Goal: Browse casually: Explore the website without a specific task or goal

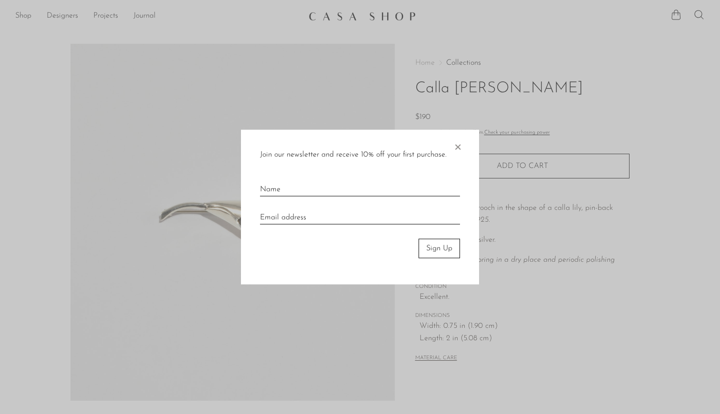
click at [254, 66] on div at bounding box center [360, 207] width 720 height 414
click at [459, 147] on span "×" at bounding box center [458, 145] width 10 height 30
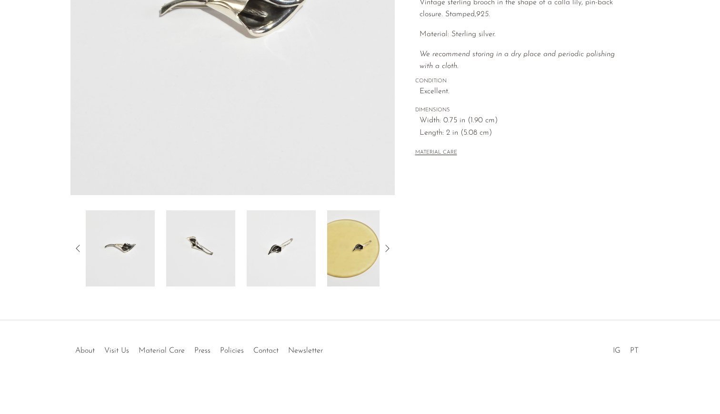
scroll to position [206, 0]
click at [202, 253] on img at bounding box center [200, 248] width 69 height 76
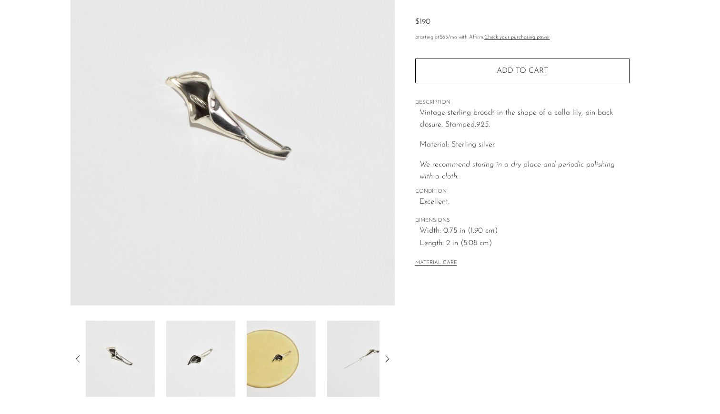
scroll to position [95, 0]
click at [198, 345] on img at bounding box center [200, 359] width 69 height 76
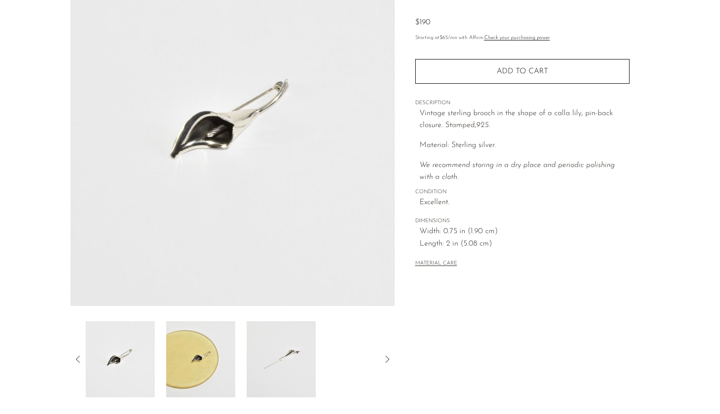
click at [204, 348] on img at bounding box center [200, 359] width 69 height 76
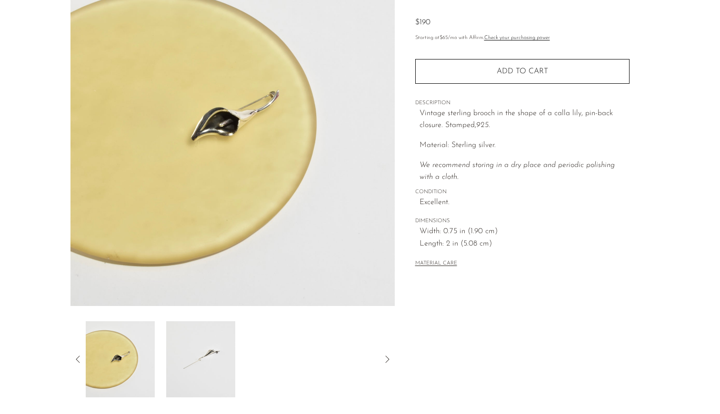
click at [192, 355] on img at bounding box center [200, 359] width 69 height 76
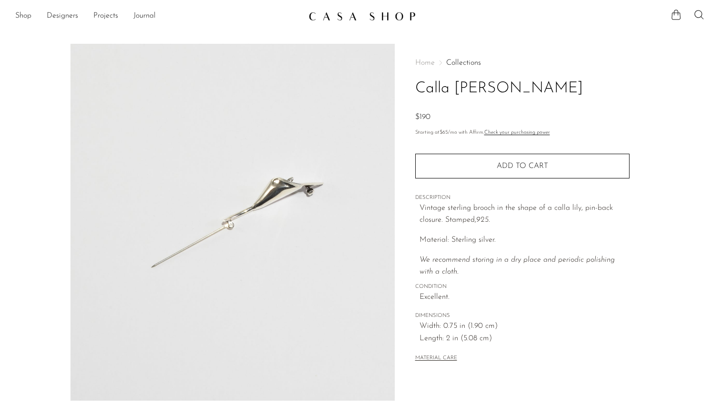
scroll to position [0, 0]
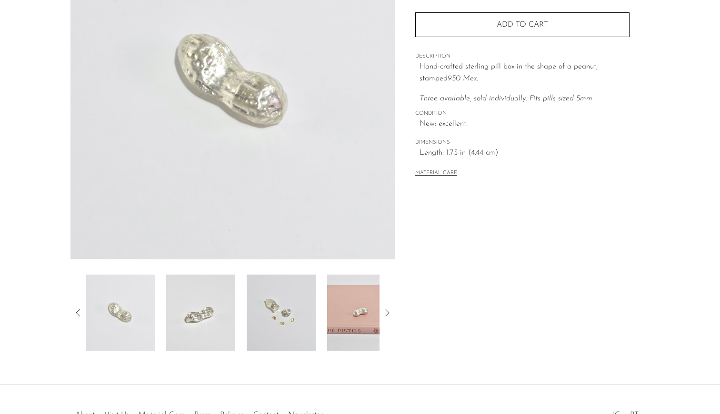
scroll to position [141, 0]
click at [277, 308] on img at bounding box center [281, 313] width 69 height 76
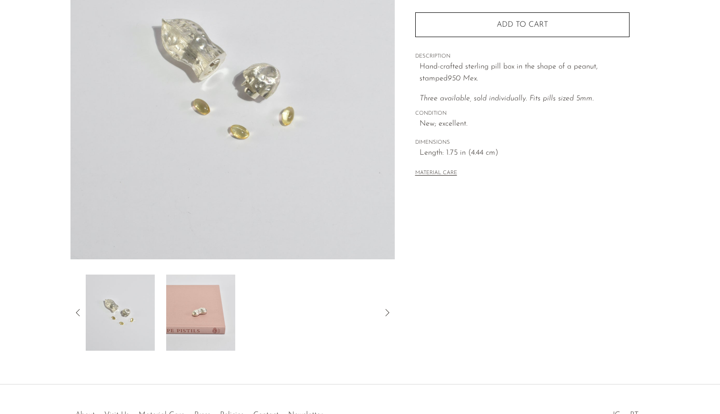
click at [196, 315] on img at bounding box center [200, 313] width 69 height 76
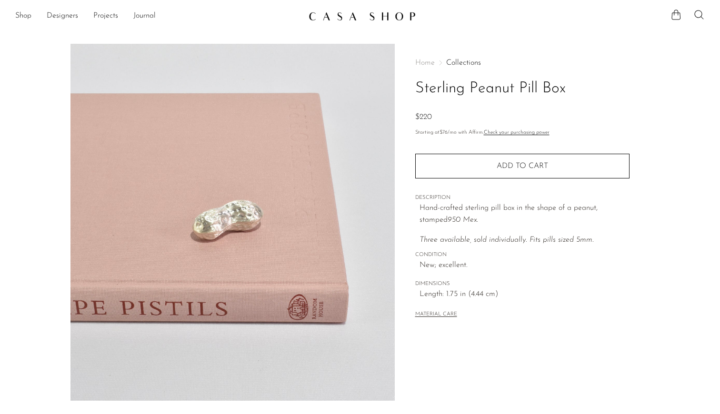
scroll to position [0, 0]
